Goal: Browse casually

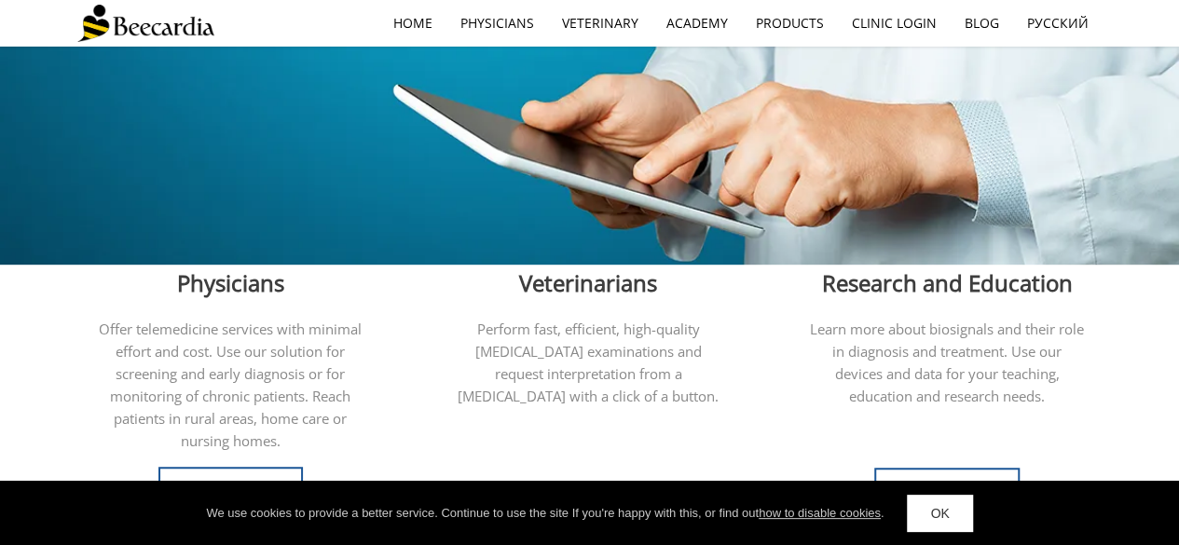
scroll to position [335, 0]
